Goal: Information Seeking & Learning: Learn about a topic

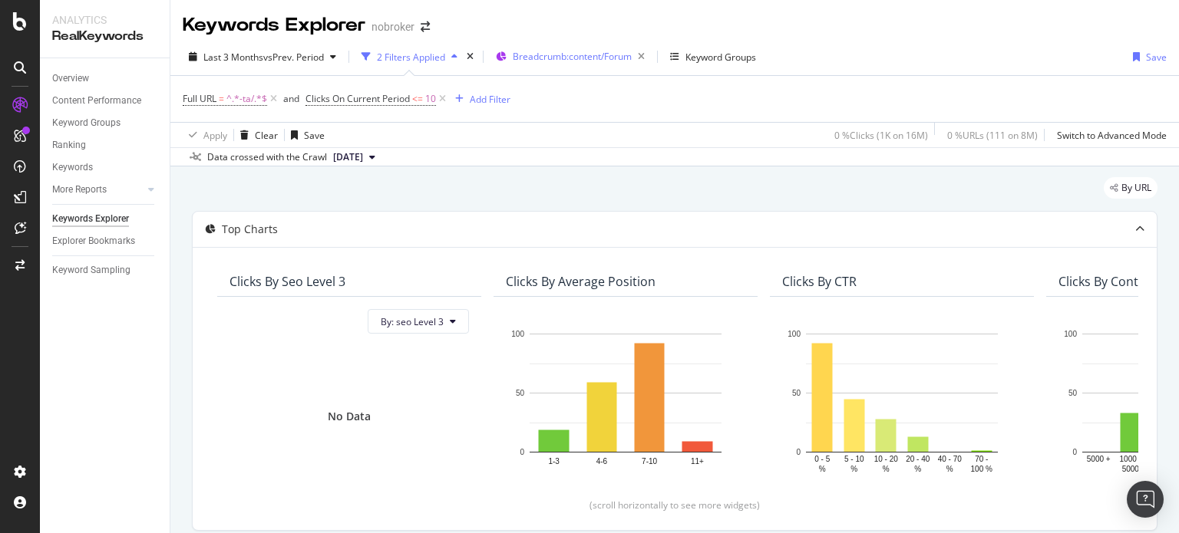
scroll to position [2353, 0]
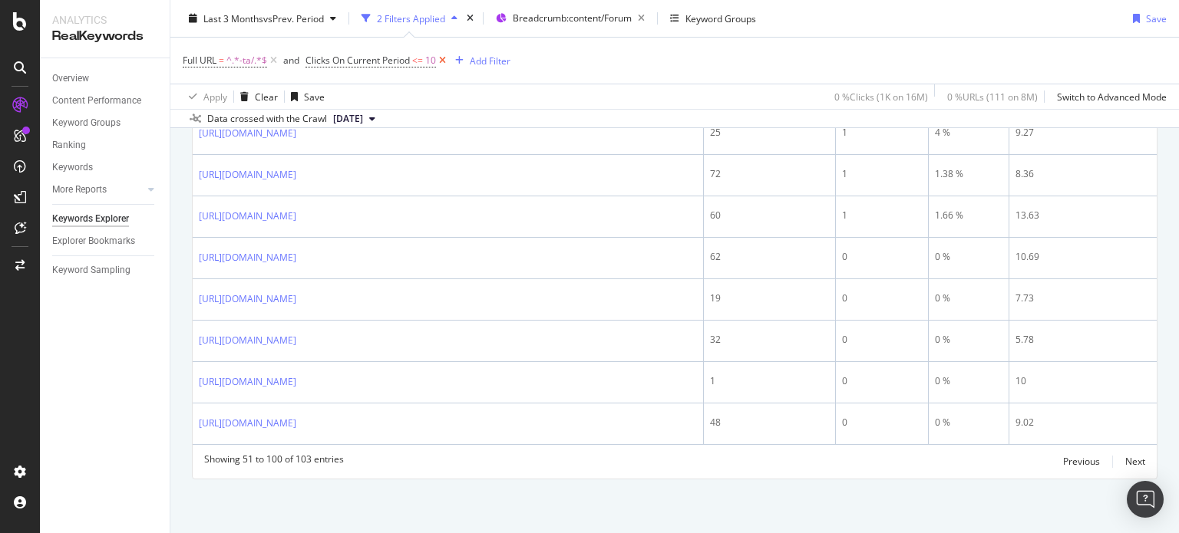
click at [444, 61] on icon at bounding box center [442, 60] width 13 height 15
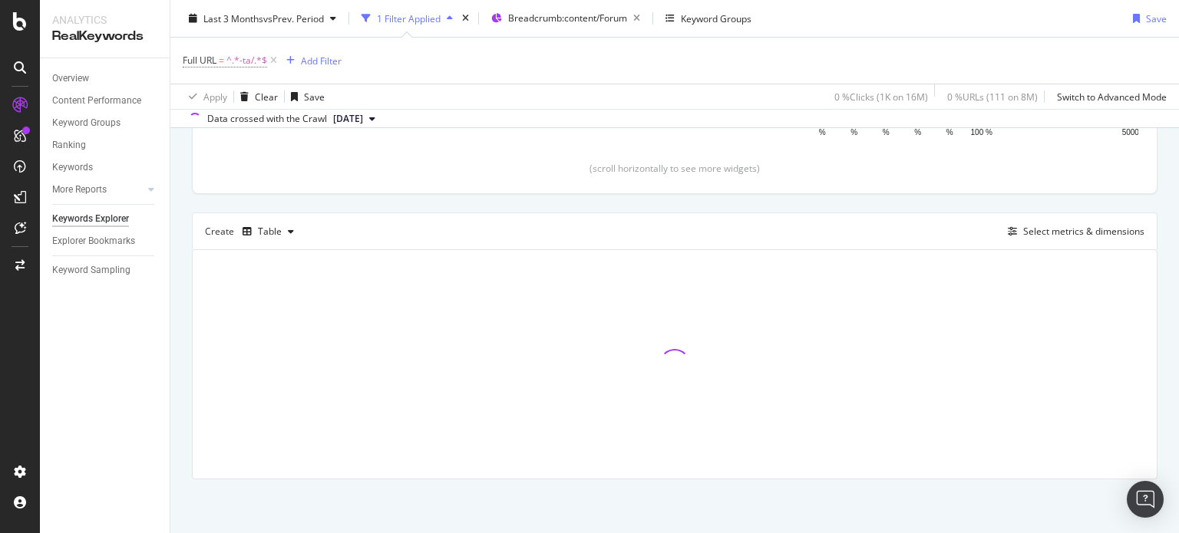
scroll to position [335, 0]
click at [249, 54] on span "^.*-ta/.*$" at bounding box center [246, 60] width 41 height 21
click at [491, 68] on div "Full URL = ^.*-ta/.*$ Add Filter" at bounding box center [675, 61] width 984 height 46
click at [276, 58] on icon at bounding box center [273, 60] width 13 height 15
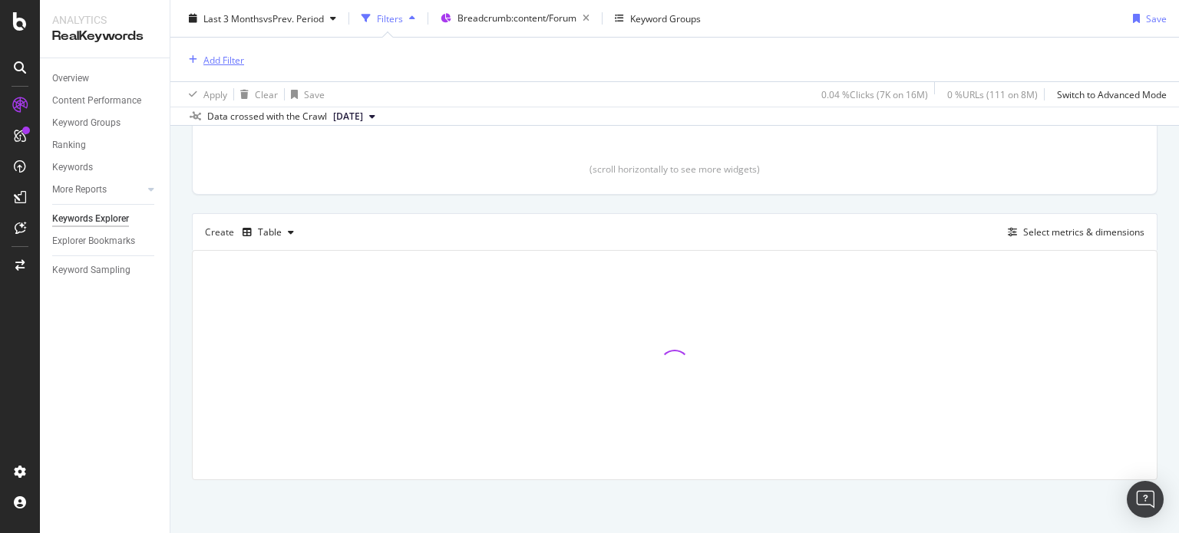
click at [218, 59] on div "Add Filter" at bounding box center [223, 59] width 41 height 13
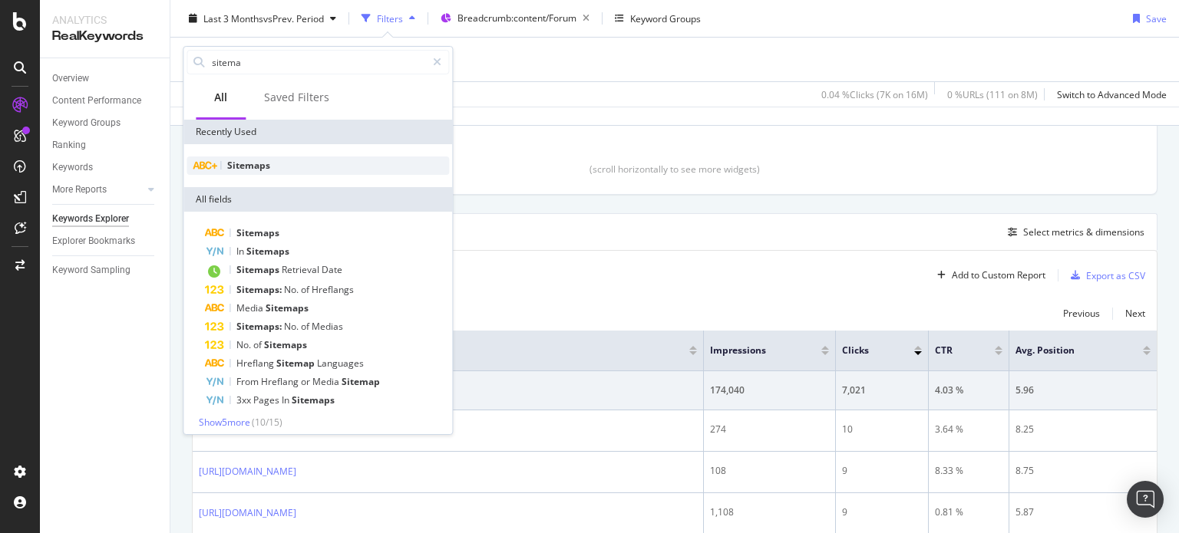
type input "sitema"
click at [242, 168] on span "Sitemaps" at bounding box center [248, 165] width 43 height 13
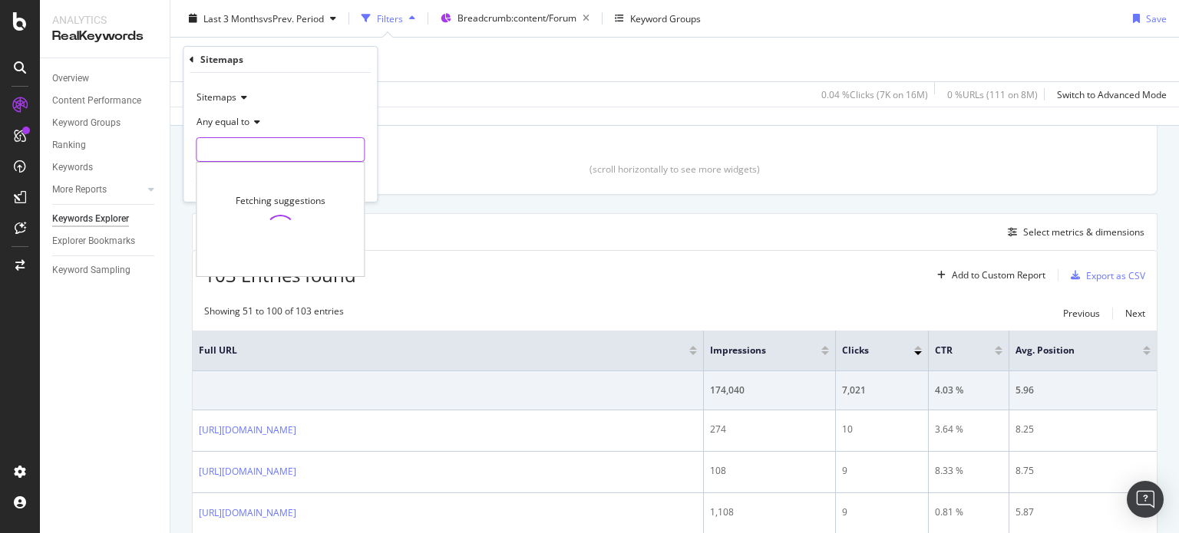
click at [233, 154] on input "text" at bounding box center [279, 149] width 167 height 25
click at [221, 147] on input "text" at bounding box center [279, 149] width 167 height 25
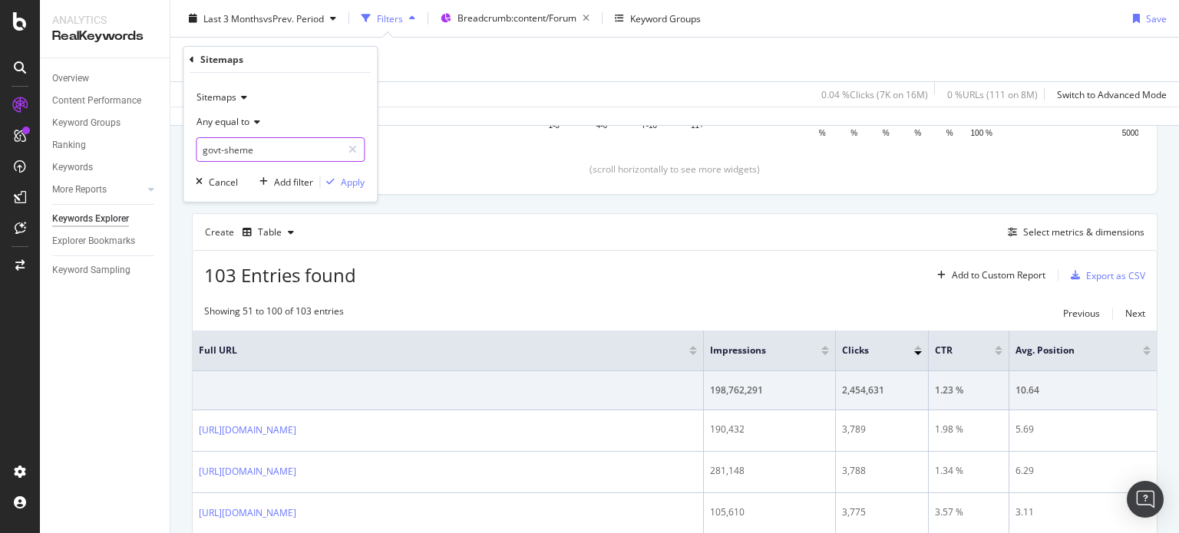
click at [298, 147] on input "govt-sheme" at bounding box center [268, 149] width 145 height 25
click at [321, 169] on span "[URL][DOMAIN_NAME]" at bounding box center [260, 169] width 120 height 13
type input "[URL][DOMAIN_NAME]"
click at [345, 184] on div "Apply" at bounding box center [353, 182] width 24 height 13
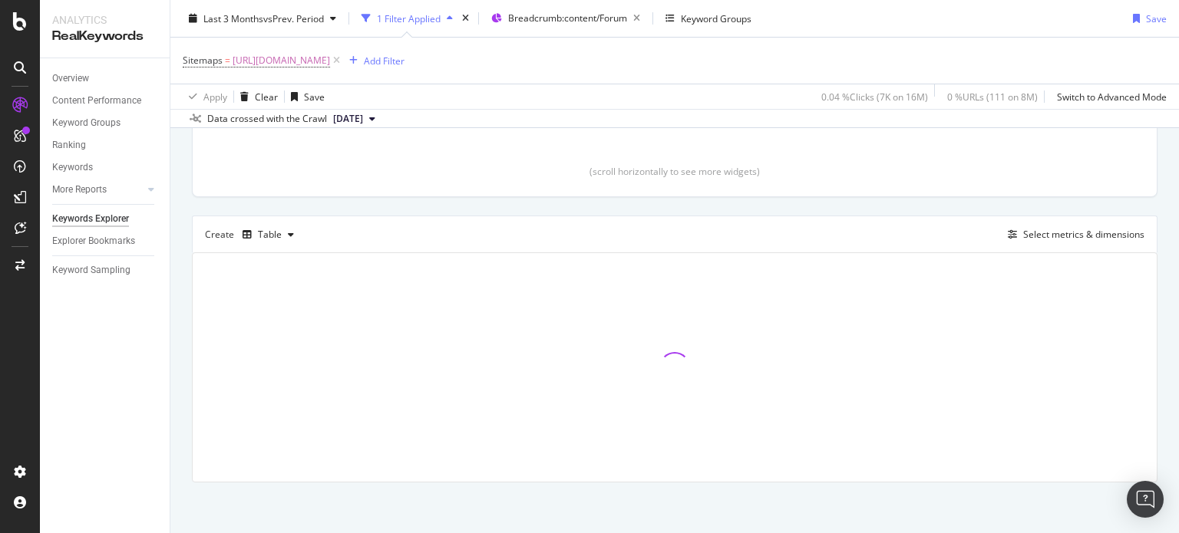
scroll to position [335, 0]
click at [404, 58] on div "Add Filter" at bounding box center [384, 60] width 41 height 13
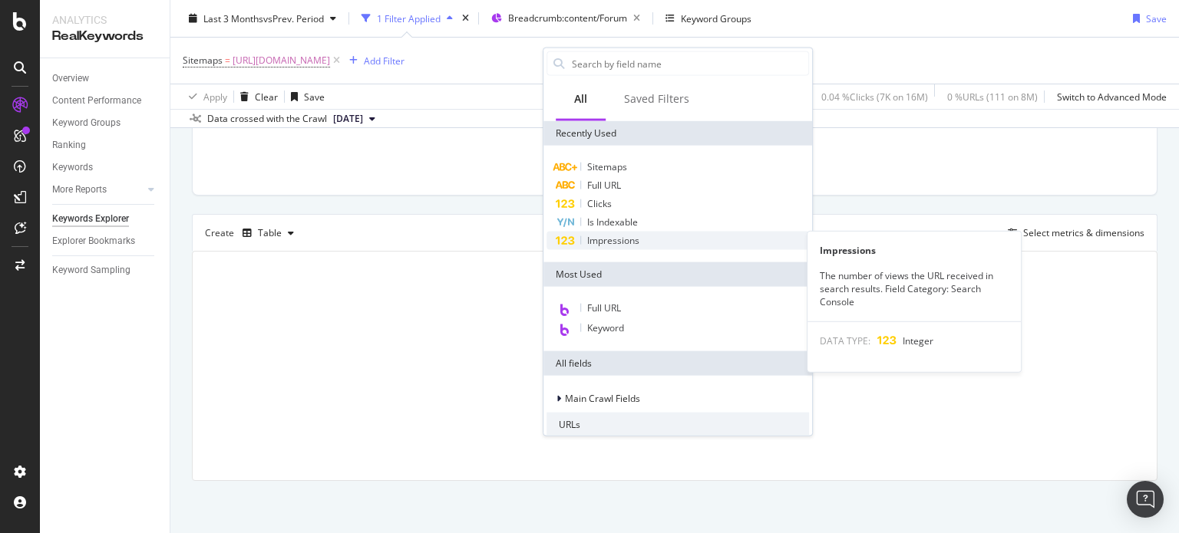
click at [602, 247] on div "Impressions" at bounding box center [677, 241] width 262 height 18
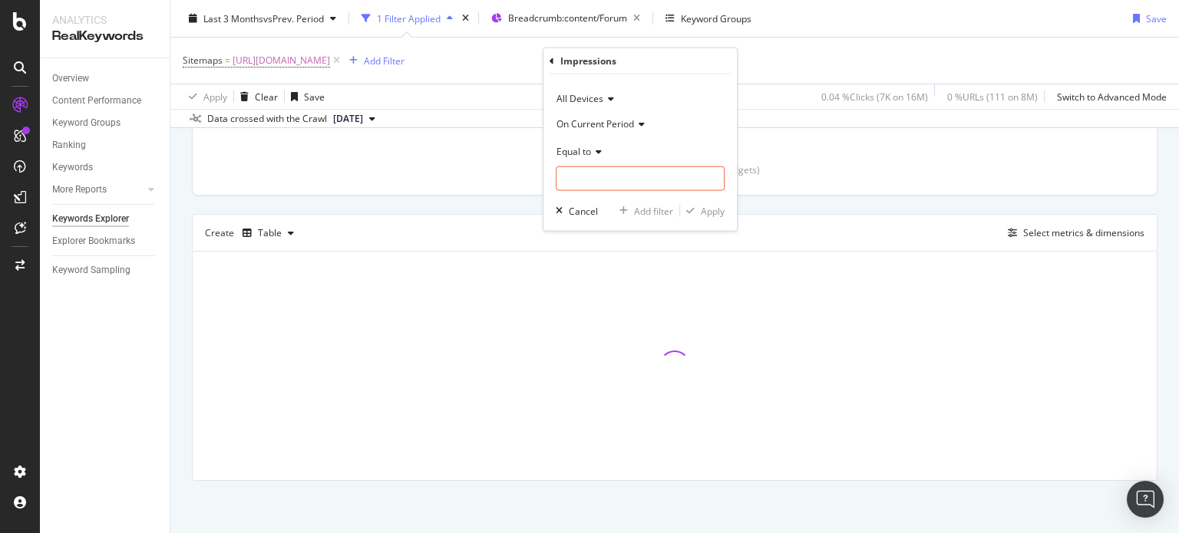
click at [598, 126] on span "On Current Period" at bounding box center [594, 123] width 77 height 13
click at [608, 213] on span "Diff. Between Period - value" at bounding box center [622, 214] width 118 height 13
click at [583, 146] on span "Equal to" at bounding box center [573, 150] width 35 height 13
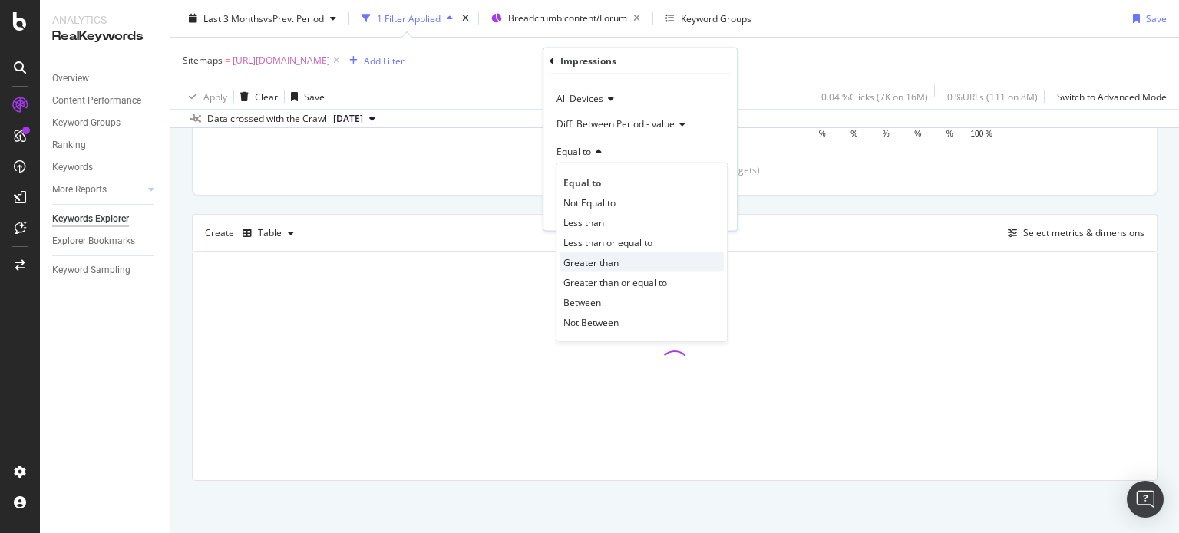
click at [599, 252] on div "Greater than" at bounding box center [641, 262] width 164 height 20
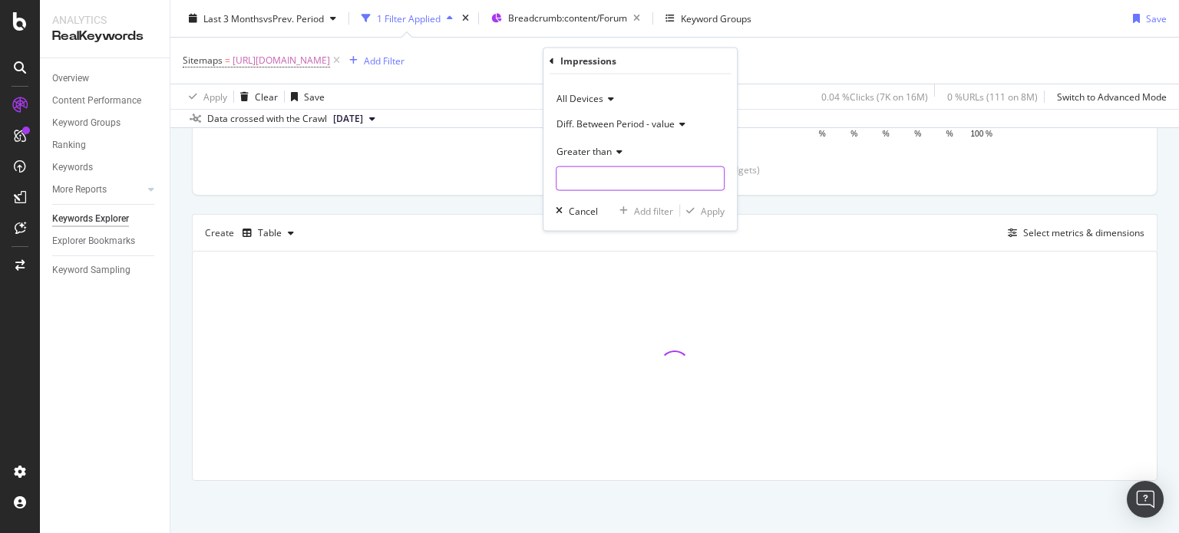
click at [576, 172] on input "number" at bounding box center [640, 178] width 169 height 25
type input "100"
click at [708, 208] on div "Apply" at bounding box center [713, 210] width 24 height 13
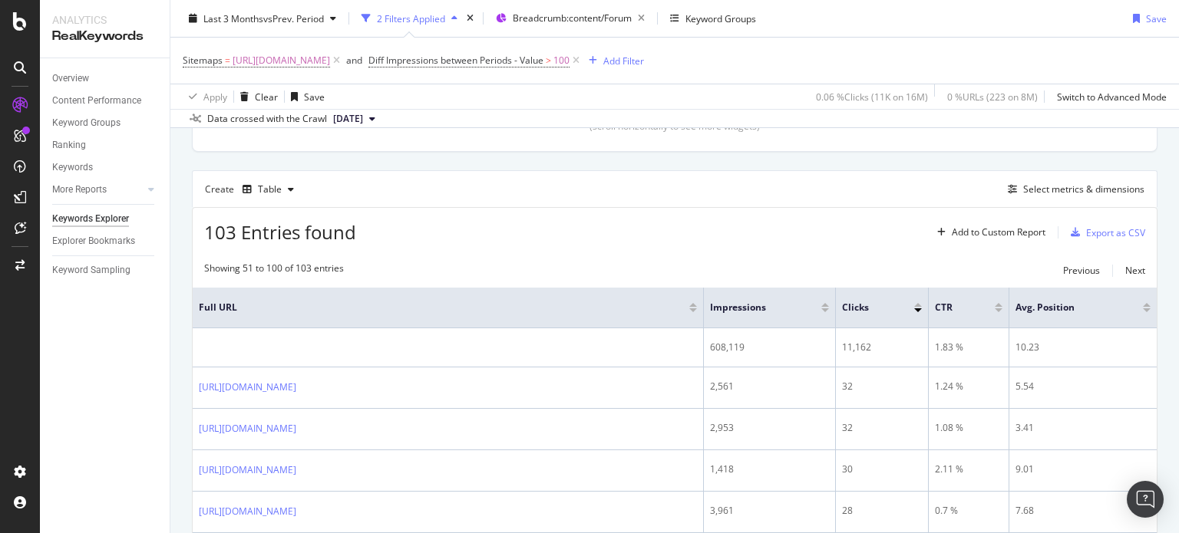
scroll to position [406, 0]
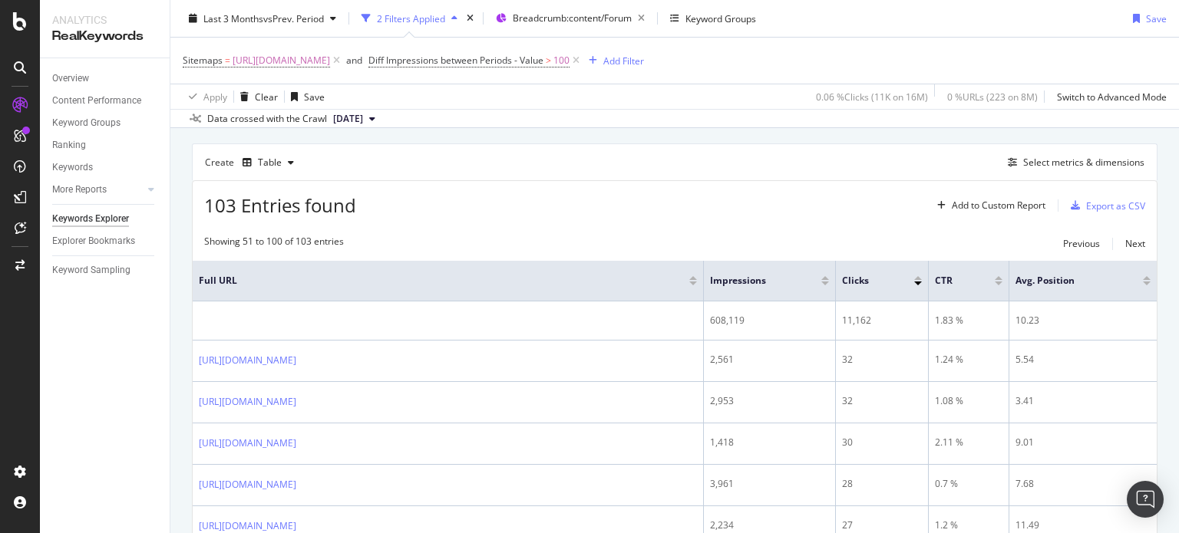
drag, startPoint x: 1178, startPoint y: 83, endPoint x: 1178, endPoint y: 94, distance: 11.5
click at [1178, 94] on div "Keywords Explorer nobroker Last 3 Months vs Prev. Period 2 Filters Applied Brea…" at bounding box center [674, 266] width 1008 height 533
click at [1052, 160] on div "Select metrics & dimensions" at bounding box center [1083, 162] width 121 height 13
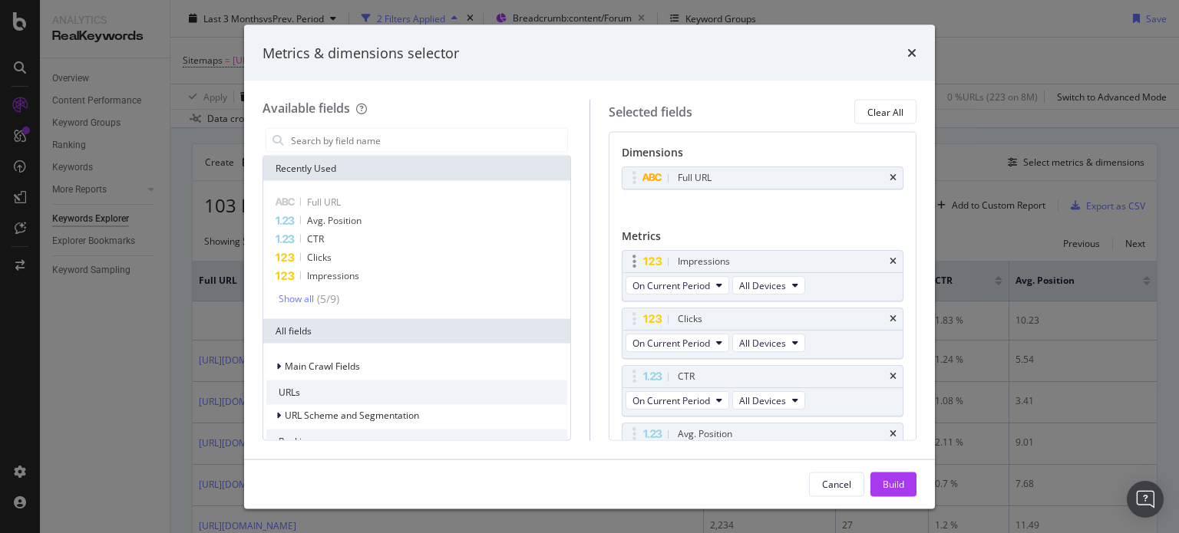
click at [885, 263] on div "Impressions" at bounding box center [762, 261] width 281 height 21
click at [889, 262] on icon "times" at bounding box center [892, 261] width 7 height 9
click at [889, 315] on icon "times" at bounding box center [892, 319] width 7 height 9
click at [882, 369] on div "CTR" at bounding box center [780, 376] width 213 height 15
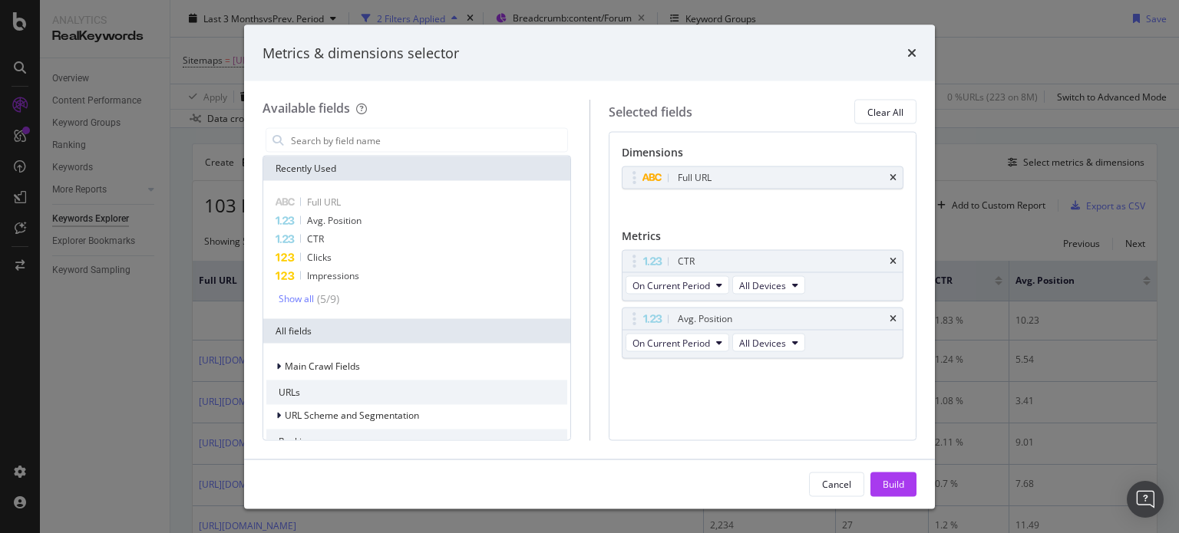
click at [882, 262] on div "CTR" at bounding box center [780, 261] width 213 height 15
click at [898, 259] on div "CTR" at bounding box center [762, 261] width 281 height 21
click at [896, 260] on icon "times" at bounding box center [892, 261] width 7 height 9
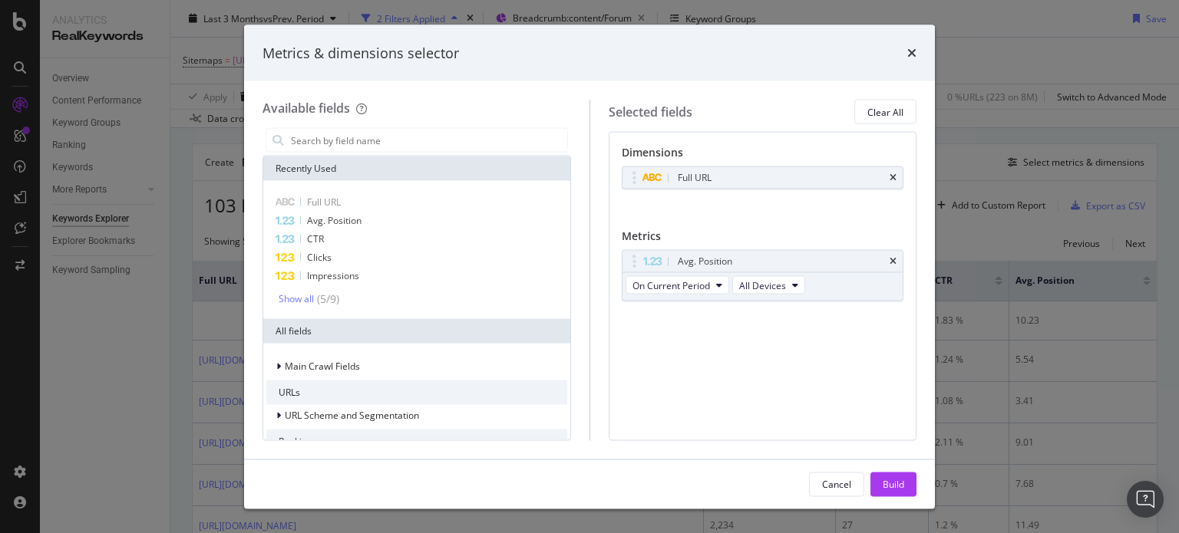
click at [896, 260] on icon "times" at bounding box center [892, 261] width 7 height 9
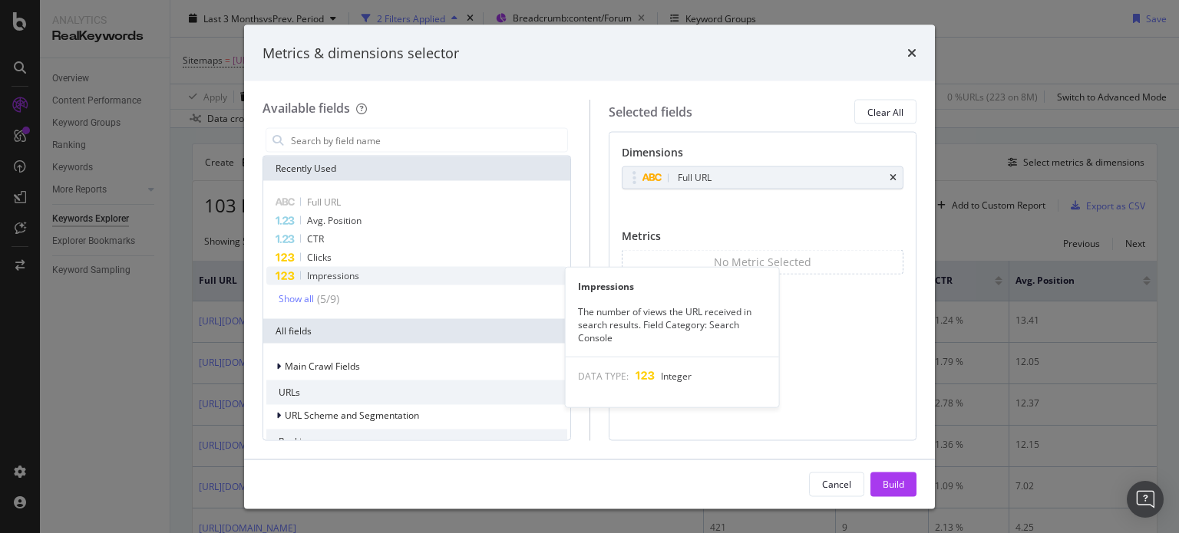
click at [348, 279] on span "Impressions" at bounding box center [333, 275] width 52 height 13
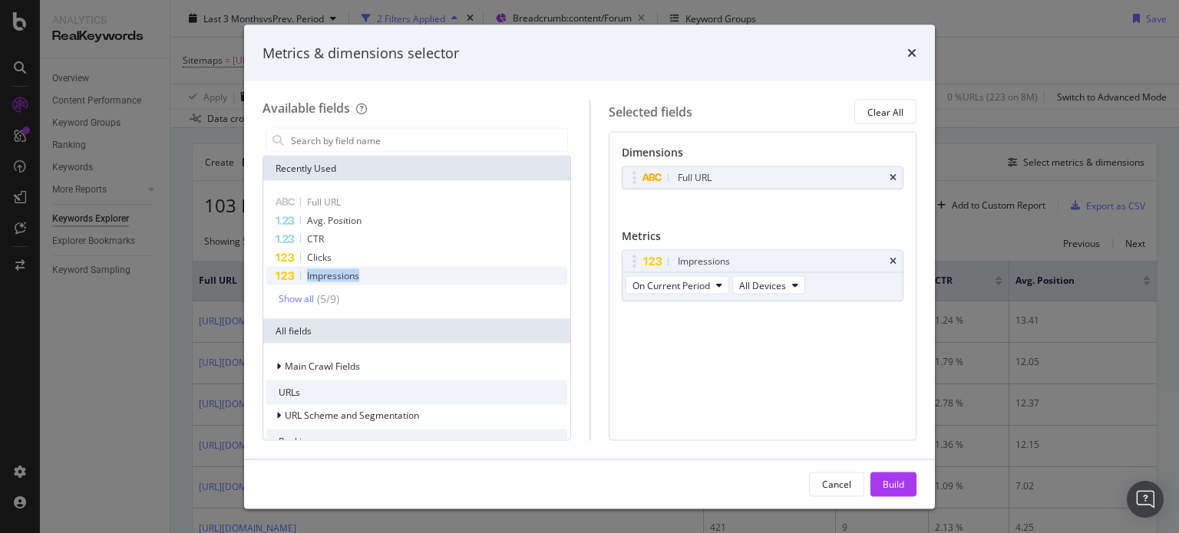
click at [348, 279] on span "Impressions" at bounding box center [333, 275] width 52 height 13
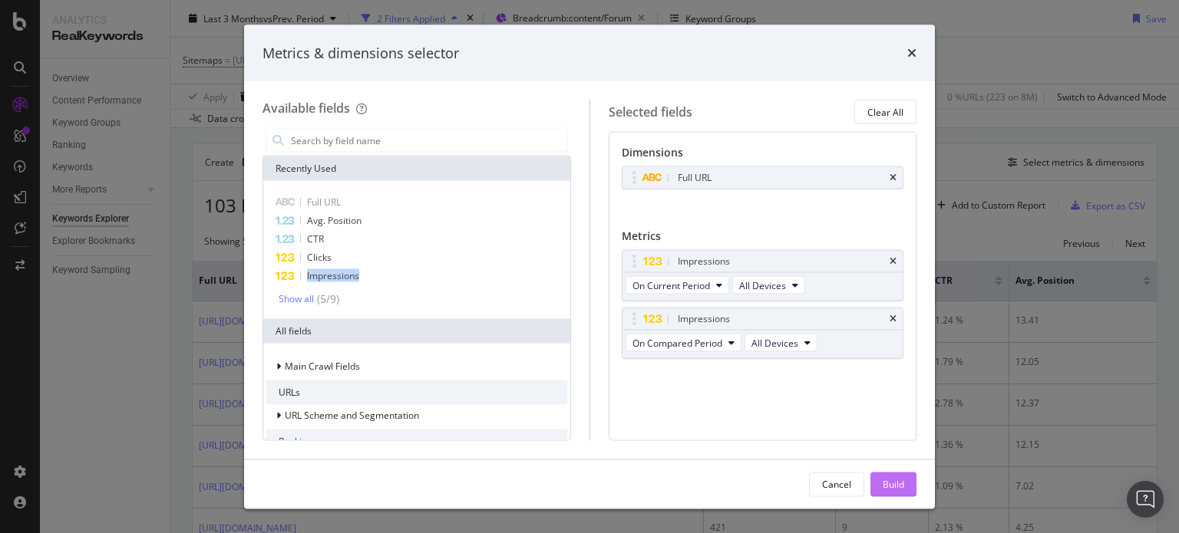
click at [898, 476] on div "Build" at bounding box center [892, 484] width 21 height 23
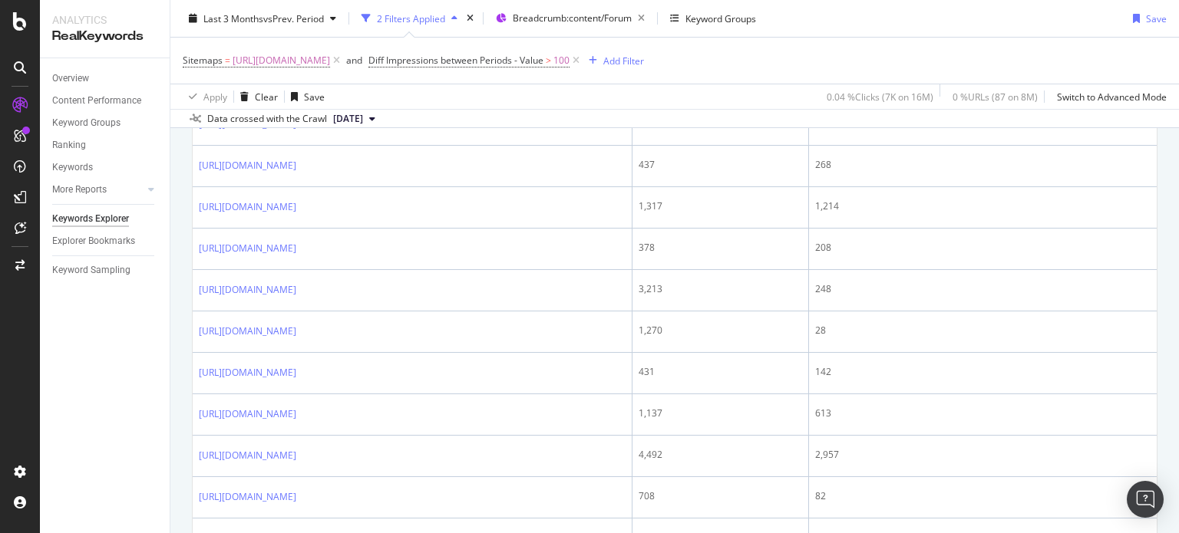
scroll to position [1891, 0]
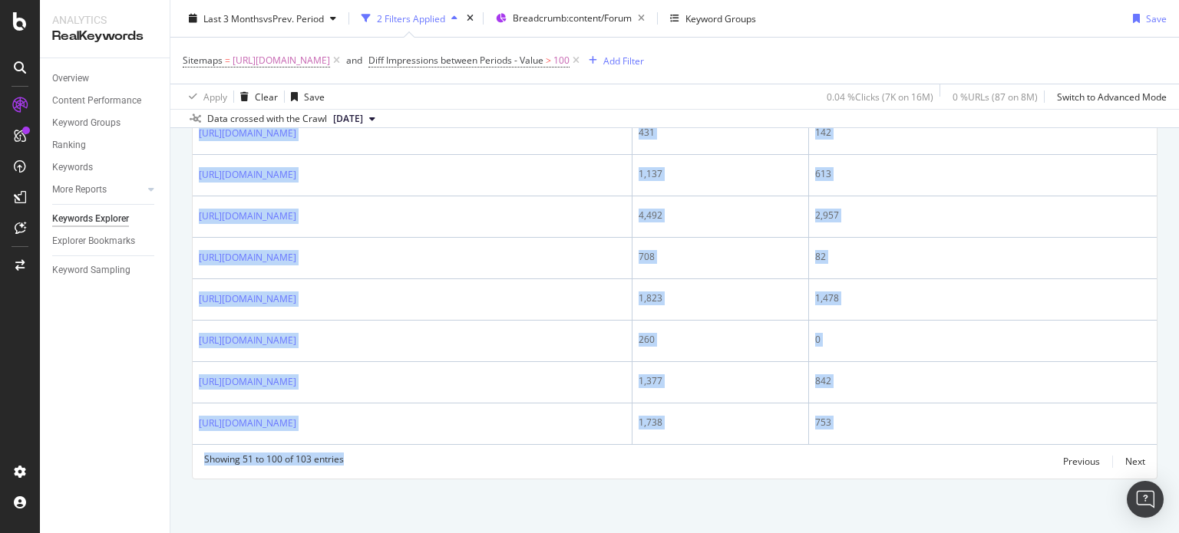
drag, startPoint x: 190, startPoint y: 190, endPoint x: 685, endPoint y: 569, distance: 623.8
click at [685, 532] on html "Analytics RealKeywords Overview Content Performance Keyword Groups Ranking Keyw…" at bounding box center [589, 266] width 1179 height 533
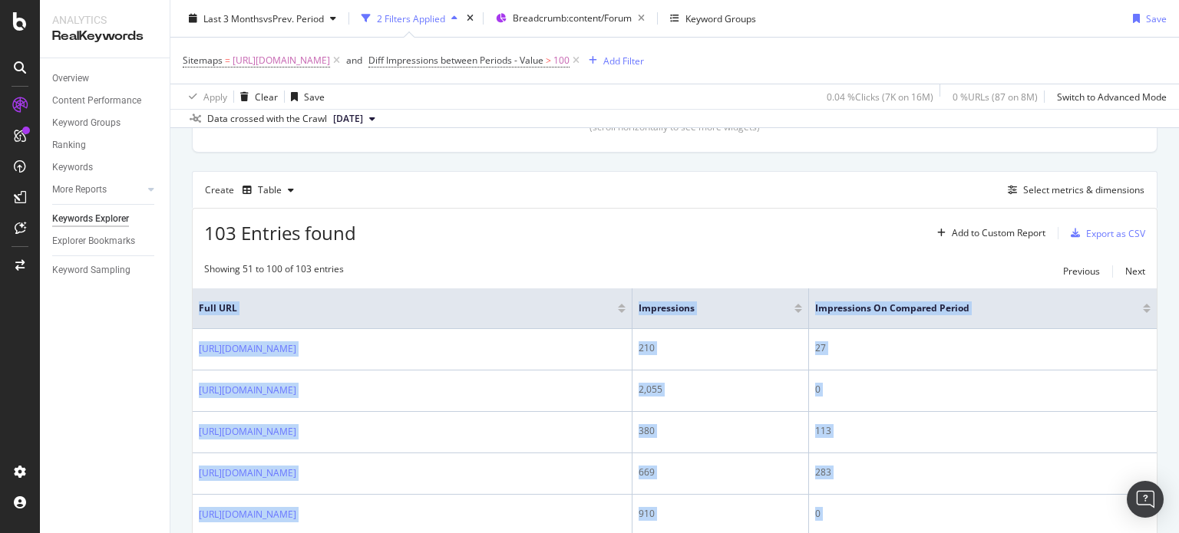
scroll to position [387, 0]
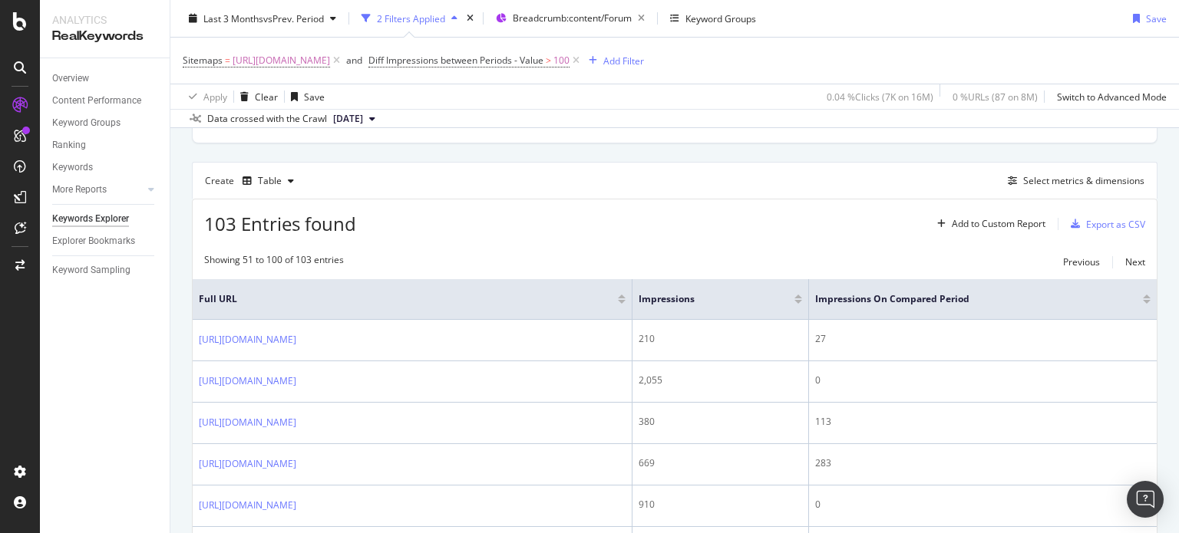
click at [792, 256] on div "Showing 51 to 100 of 103 entries Previous Next" at bounding box center [675, 262] width 964 height 18
click at [802, 295] on div at bounding box center [798, 297] width 8 height 4
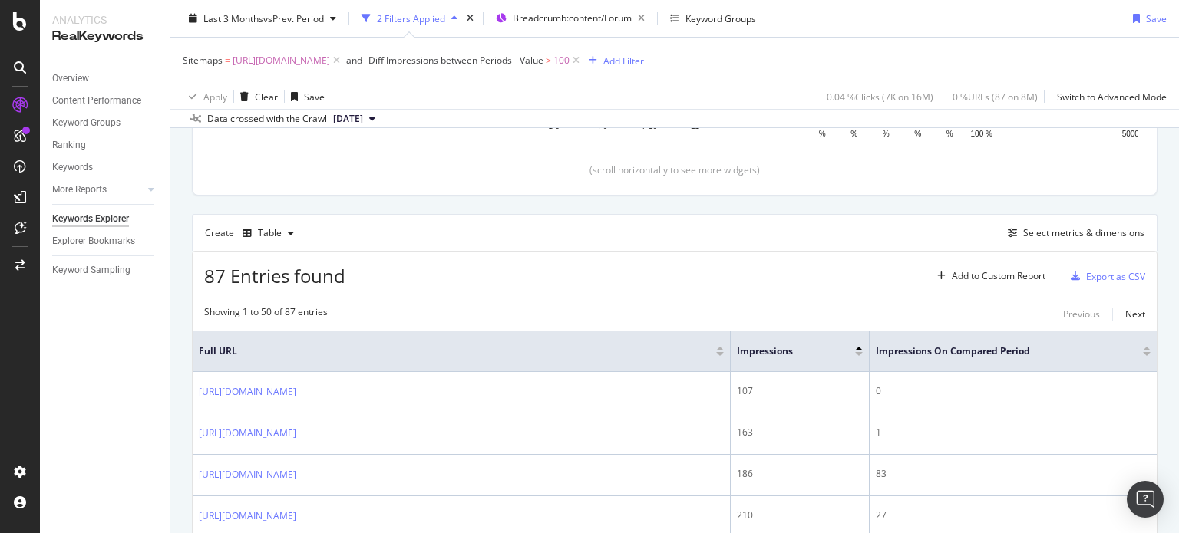
scroll to position [387, 0]
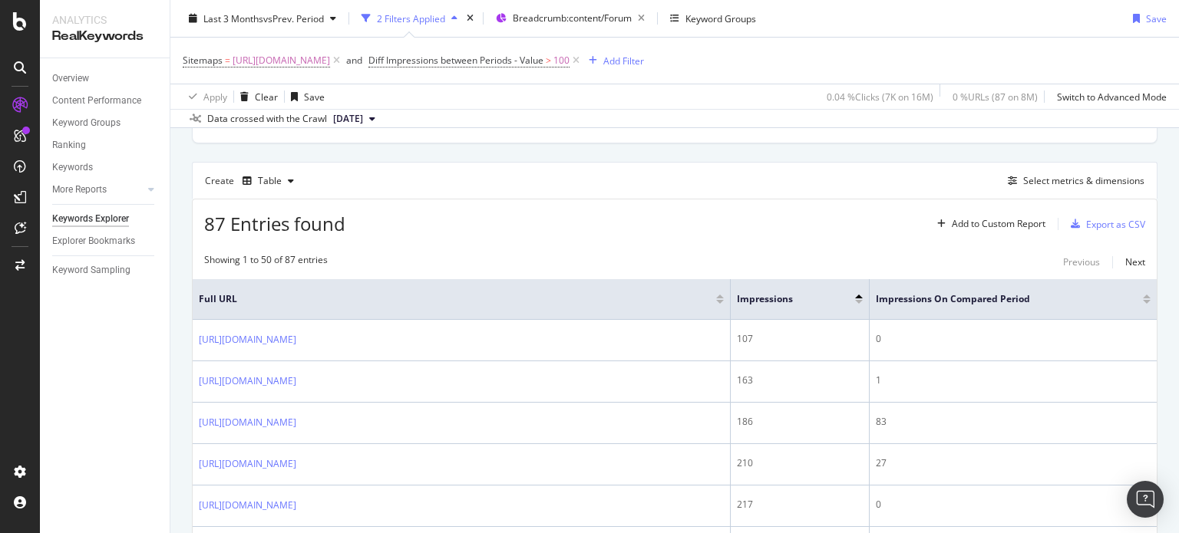
click at [859, 300] on div at bounding box center [859, 302] width 8 height 4
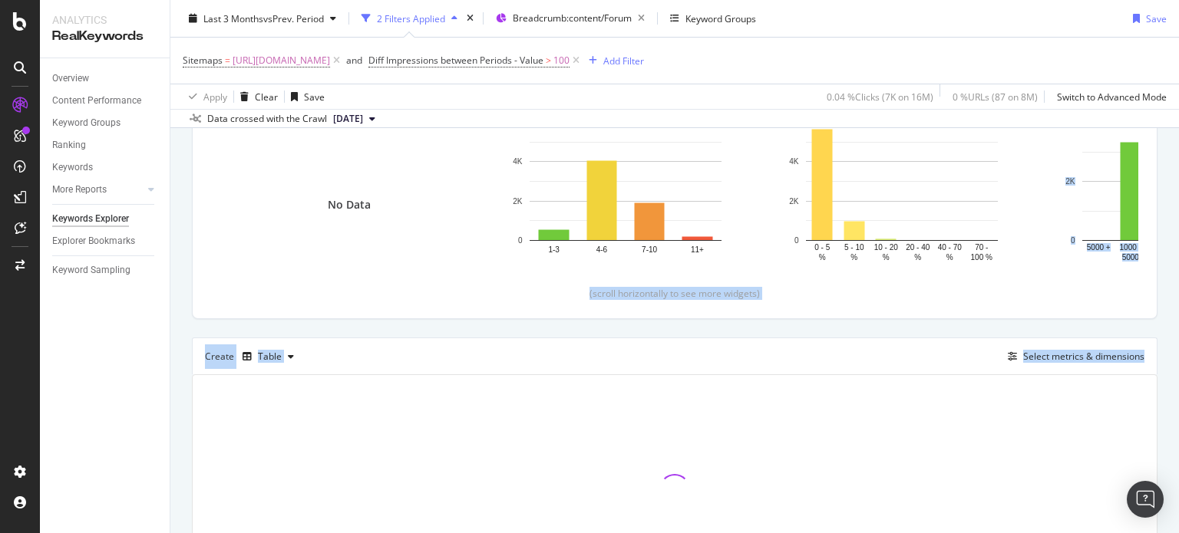
scroll to position [9, 0]
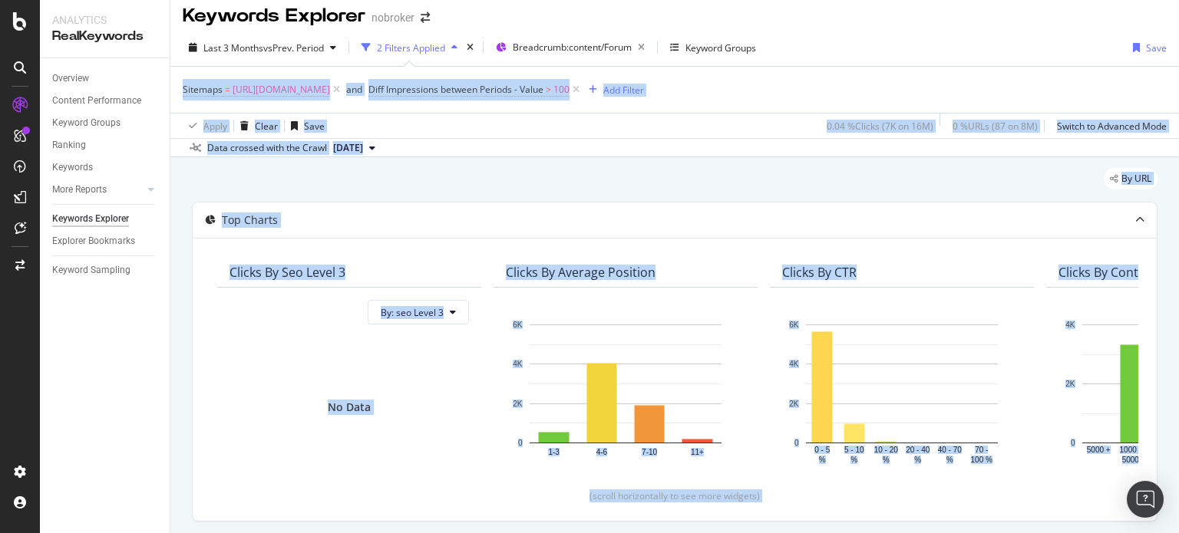
drag, startPoint x: 1178, startPoint y: 251, endPoint x: 1178, endPoint y: 62, distance: 188.7
click at [1178, 62] on div "Keywords Explorer nobroker Last 3 Months vs Prev. Period 2 Filters Applied Brea…" at bounding box center [674, 266] width 1008 height 533
click at [1108, 81] on div "Sitemaps = [URL][DOMAIN_NAME] and Diff Impressions between Periods - Value > 10…" at bounding box center [675, 90] width 984 height 46
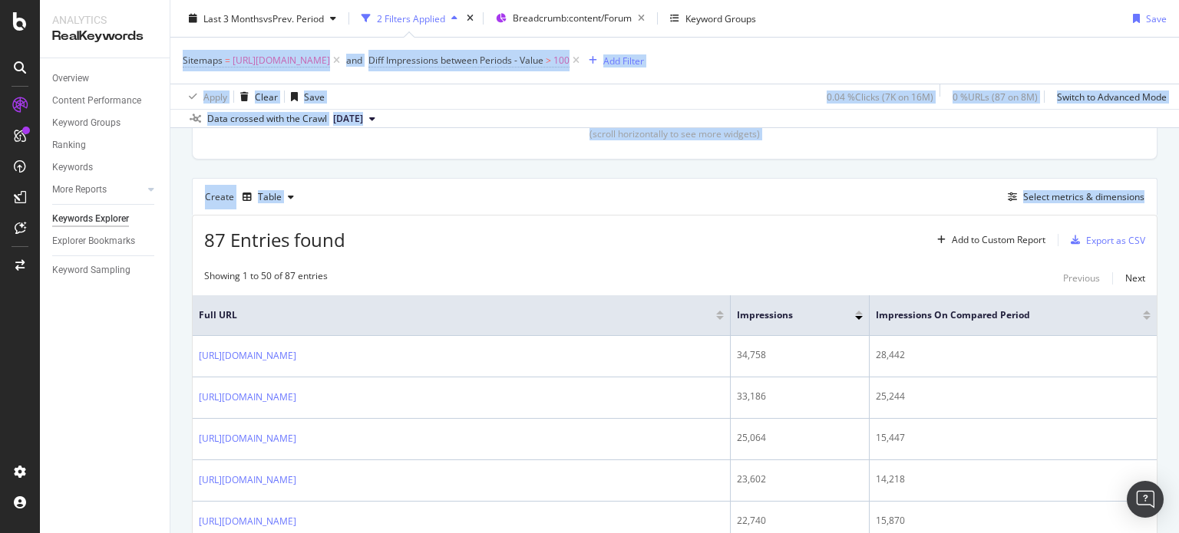
drag, startPoint x: 1178, startPoint y: 49, endPoint x: 1178, endPoint y: 182, distance: 132.7
click at [1178, 182] on div "Keywords Explorer nobroker Last 3 Months vs Prev. Period 2 Filters Applied Brea…" at bounding box center [674, 266] width 1008 height 533
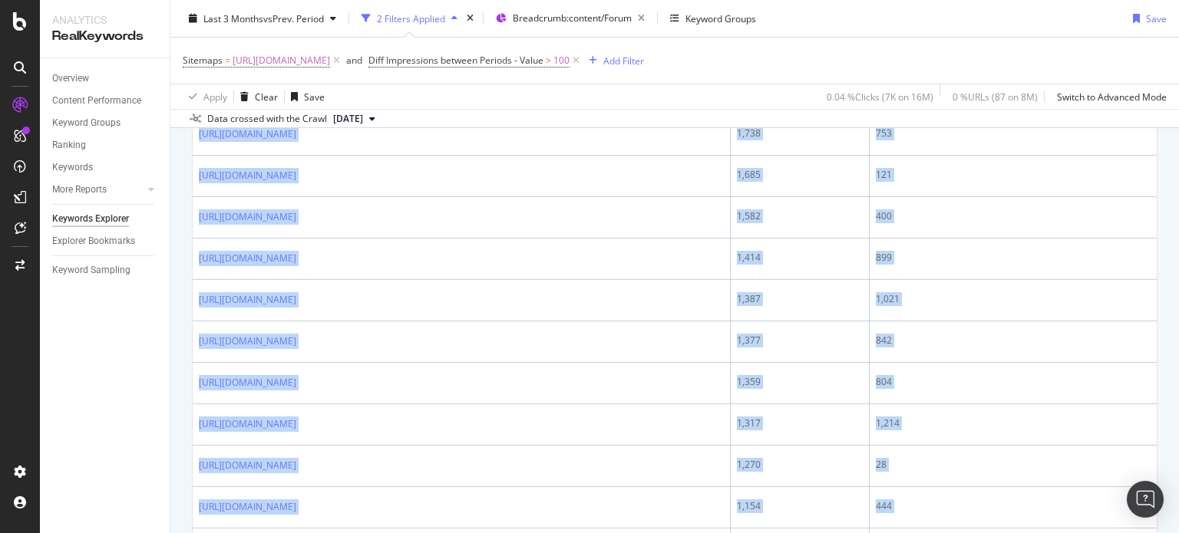
scroll to position [2368, 0]
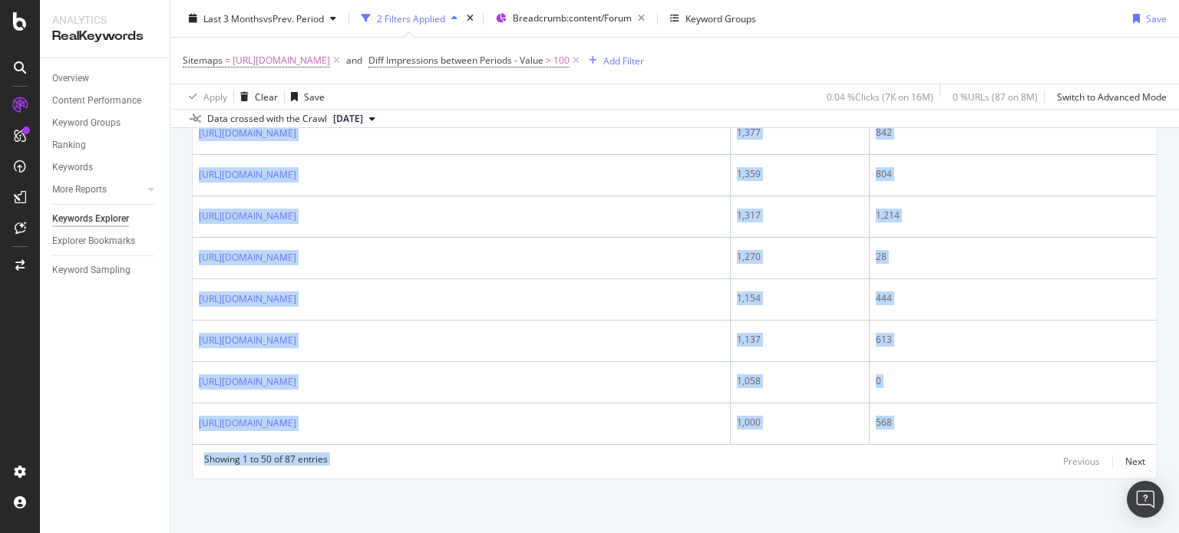
drag, startPoint x: 199, startPoint y: 306, endPoint x: 693, endPoint y: 569, distance: 559.2
click at [693, 532] on html "Analytics RealKeywords Overview Content Performance Keyword Groups Ranking Keyw…" at bounding box center [589, 266] width 1179 height 533
copy div "[URL][DOMAIN_NAME] 34,758 28,442 [URL][DOMAIN_NAME] 33,186 25,244 [URL][DOMAIN_…"
click at [1126, 462] on div "Next" at bounding box center [1135, 461] width 20 height 13
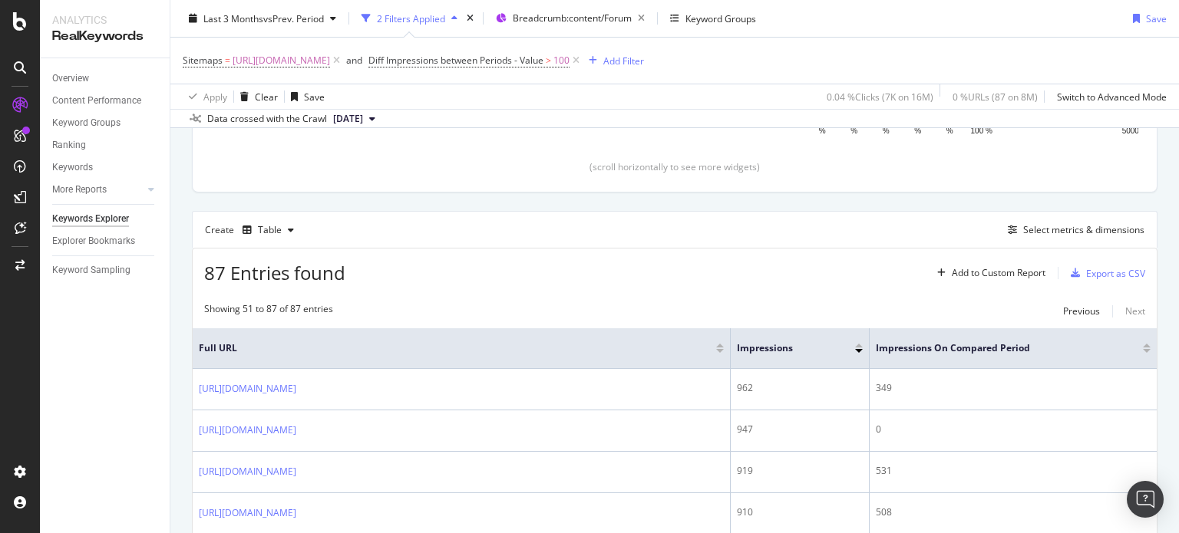
scroll to position [534, 0]
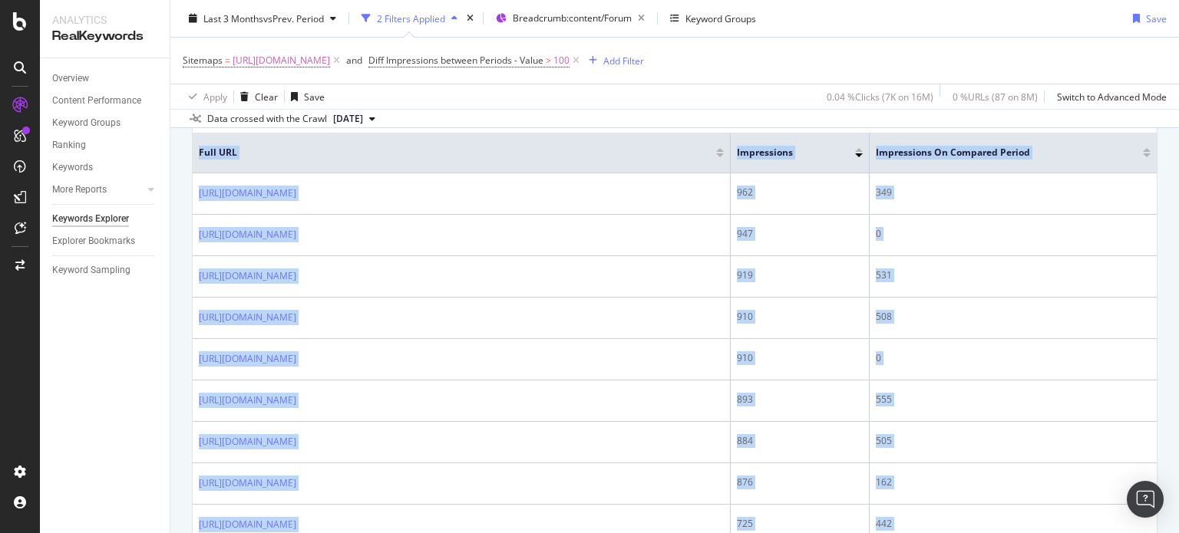
drag, startPoint x: 522, startPoint y: 438, endPoint x: 187, endPoint y: 183, distance: 420.9
copy table "Full URL Impressions Impressions On Compared Period [URL][DOMAIN_NAME] 962 349 …"
